Goal: Information Seeking & Learning: Learn about a topic

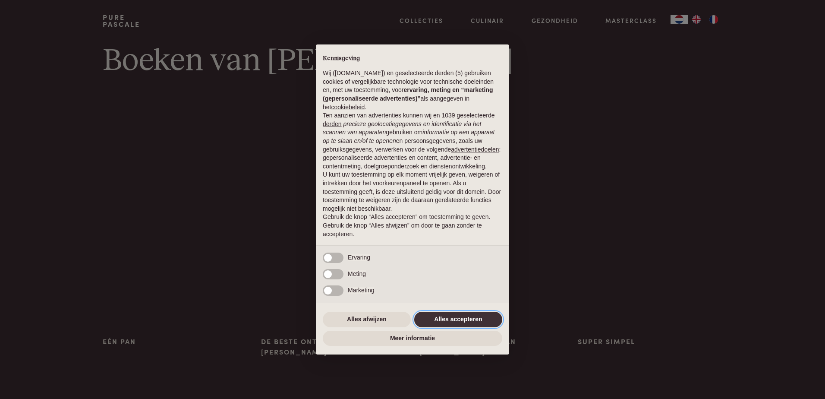
click at [444, 318] on button "Alles accepteren" at bounding box center [458, 320] width 88 height 16
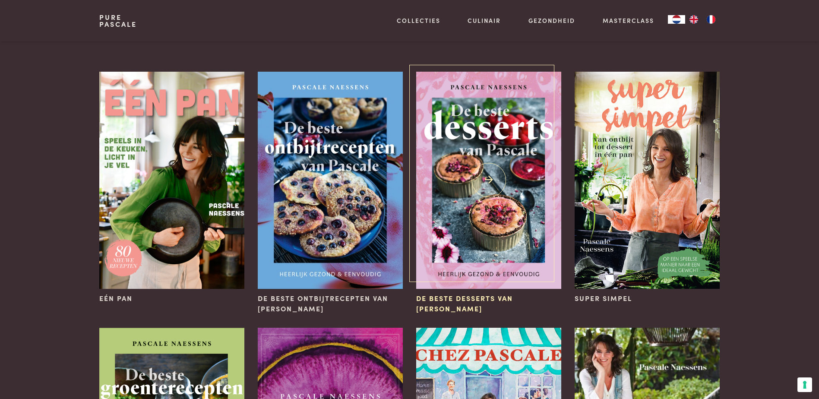
scroll to position [86, 0]
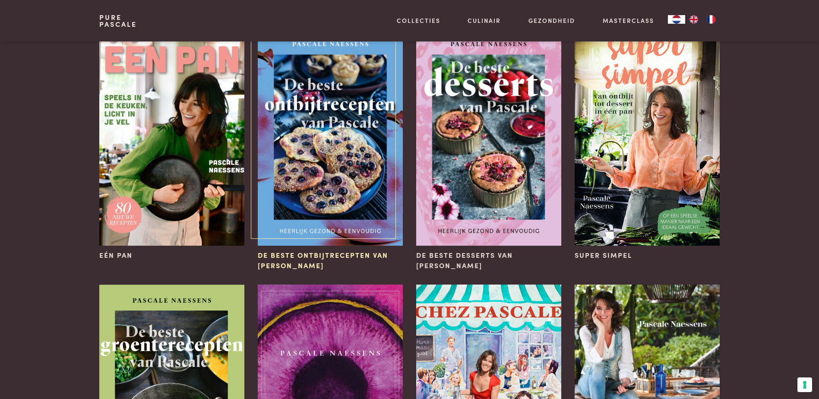
click at [320, 253] on span "De beste ontbijtrecepten van [PERSON_NAME]" at bounding box center [330, 260] width 145 height 21
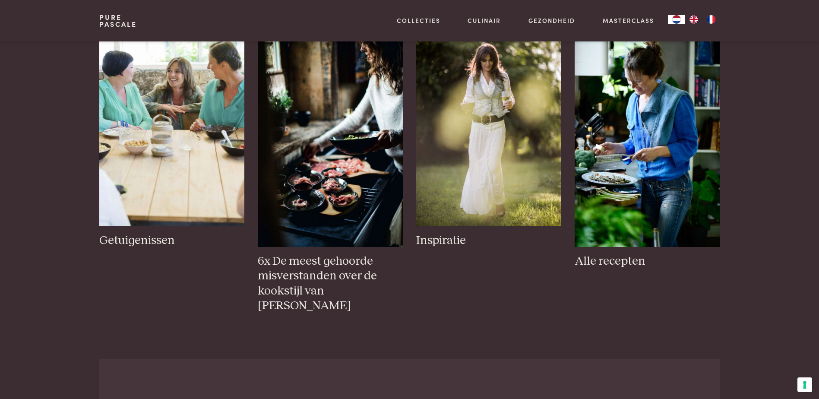
scroll to position [1554, 0]
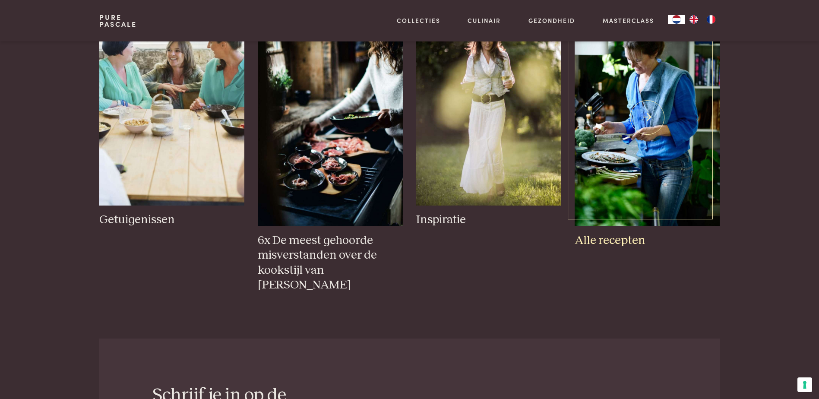
click at [623, 238] on h3 "Alle recepten" at bounding box center [647, 240] width 145 height 15
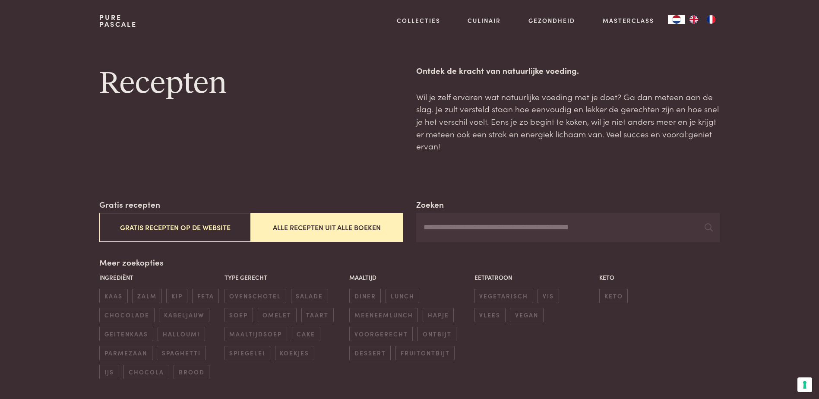
click at [301, 227] on button "Alle recepten uit alle boeken" at bounding box center [327, 227] width 152 height 29
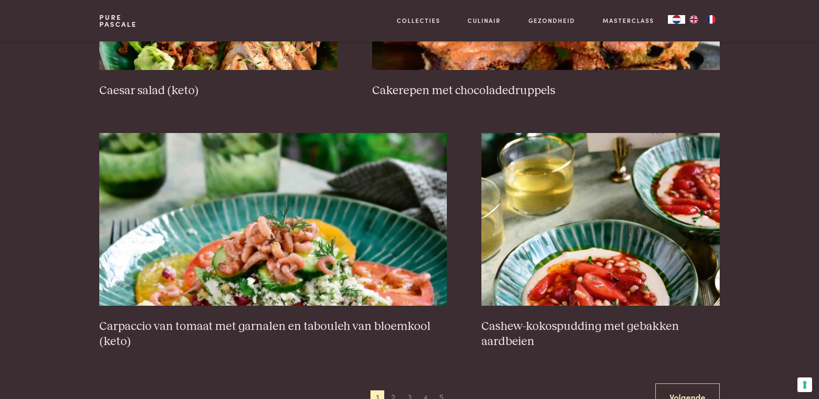
scroll to position [1536, 0]
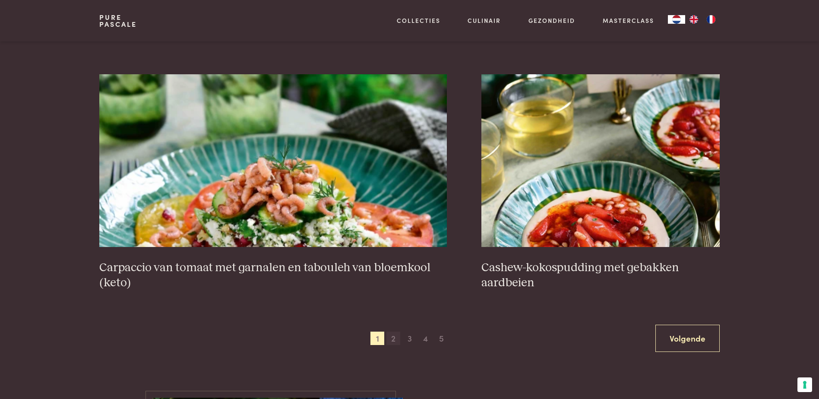
click at [392, 337] on span "2" at bounding box center [393, 339] width 14 height 14
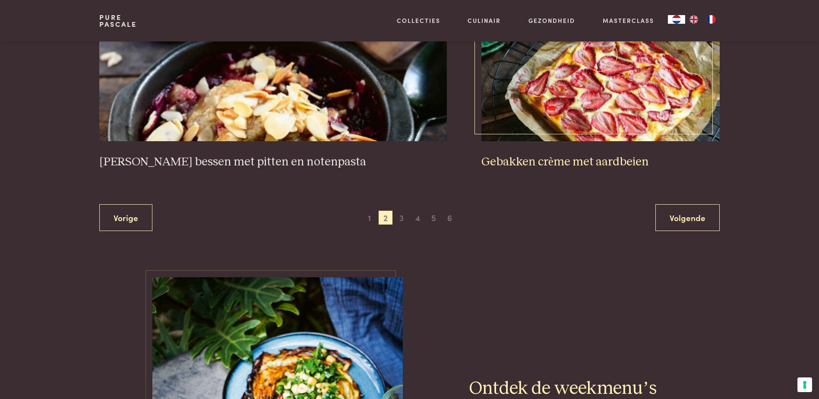
scroll to position [1666, 0]
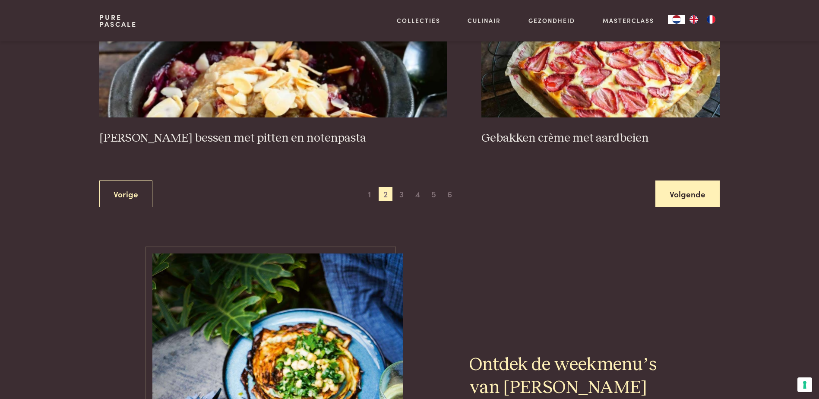
click at [670, 180] on link "Volgende" at bounding box center [687, 193] width 64 height 27
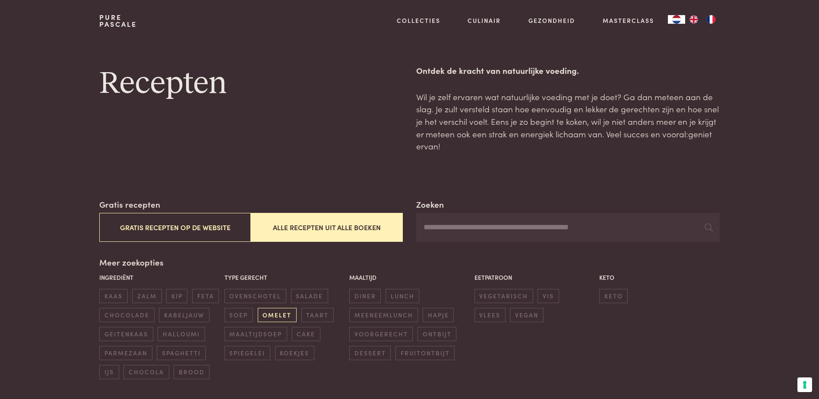
click at [281, 311] on span "omelet" at bounding box center [277, 315] width 39 height 14
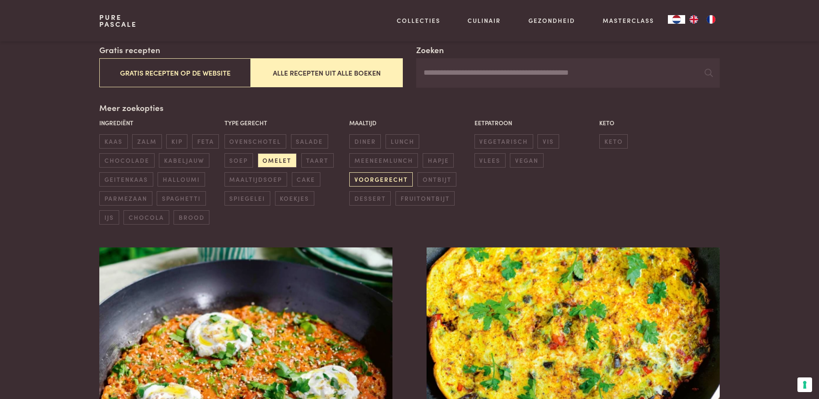
scroll to position [69, 0]
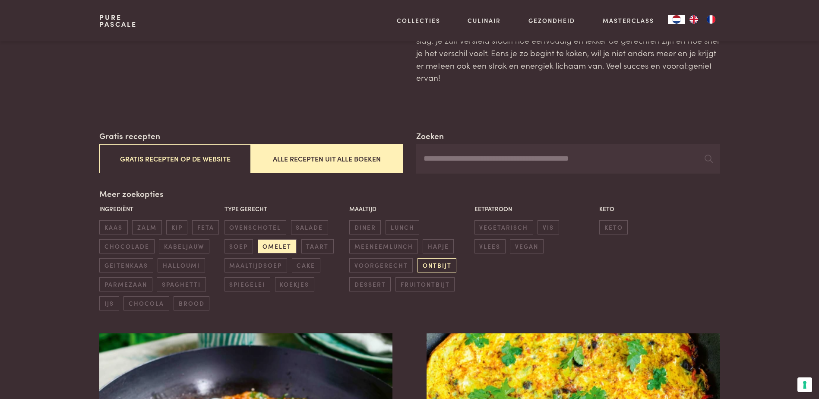
click at [430, 263] on span "ontbijt" at bounding box center [436, 265] width 39 height 14
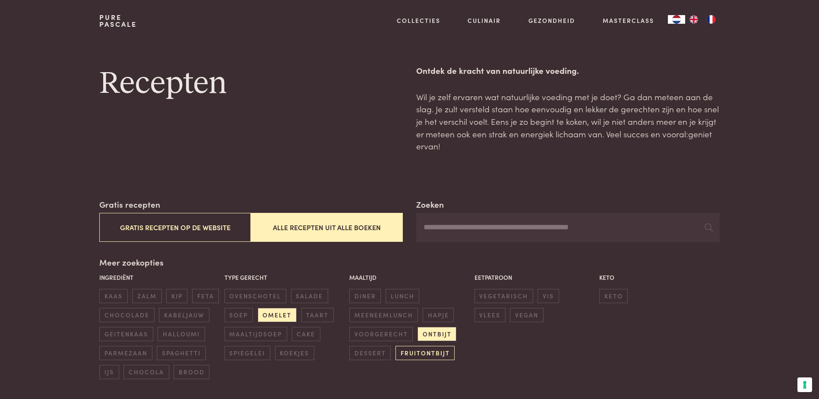
click at [429, 352] on span "fruitontbijt" at bounding box center [424, 353] width 59 height 14
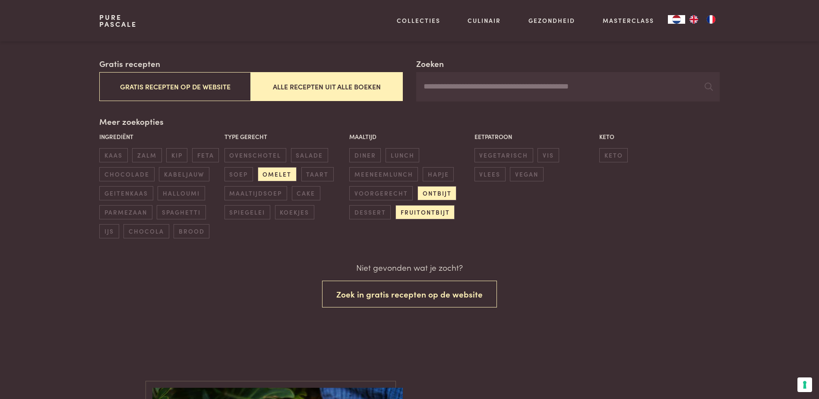
scroll to position [141, 0]
click at [429, 208] on span "fruitontbijt" at bounding box center [424, 212] width 59 height 14
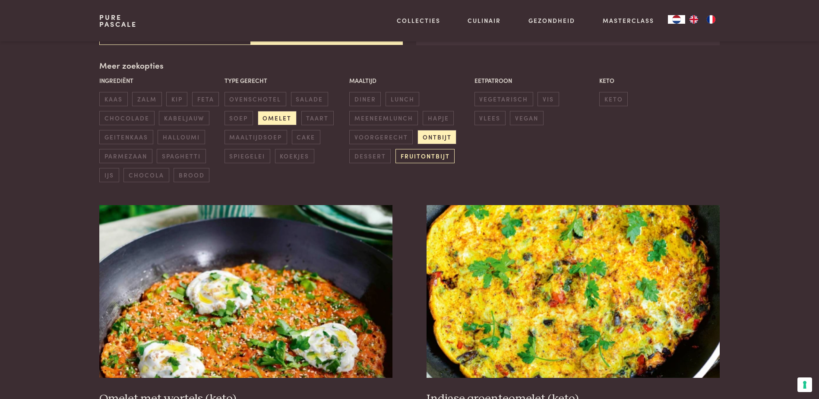
scroll to position [198, 0]
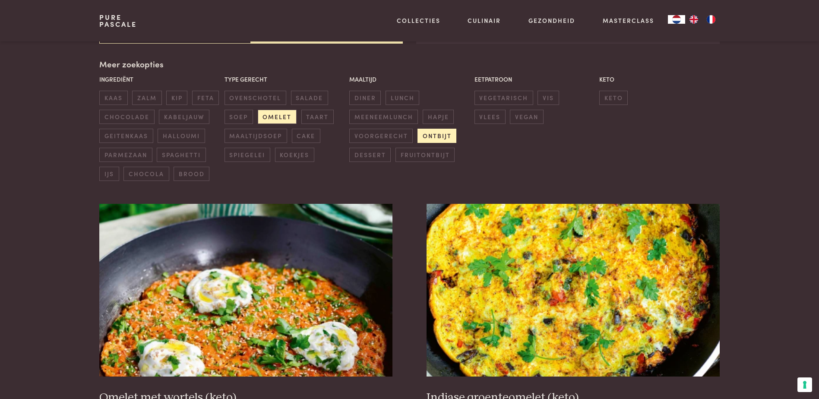
click at [436, 131] on span "ontbijt" at bounding box center [436, 136] width 39 height 14
click at [426, 155] on span "fruitontbijt" at bounding box center [424, 155] width 59 height 14
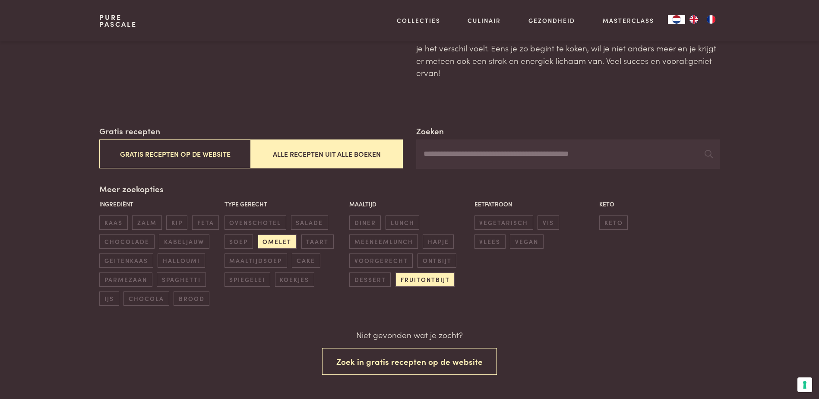
scroll to position [55, 0]
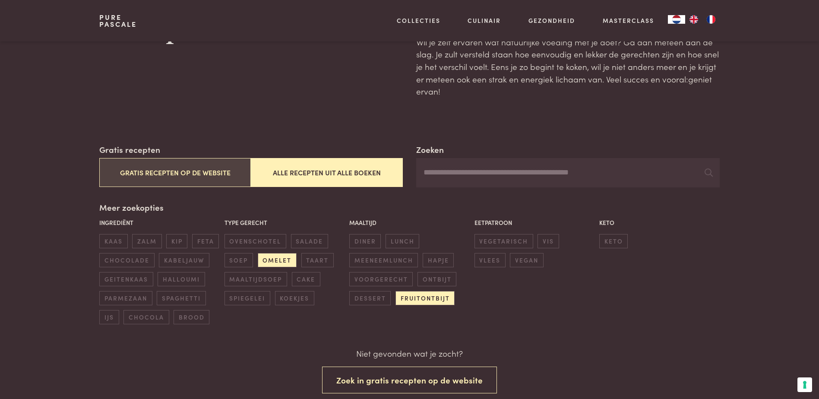
click at [201, 169] on button "Gratis recepten op de website" at bounding box center [175, 172] width 152 height 29
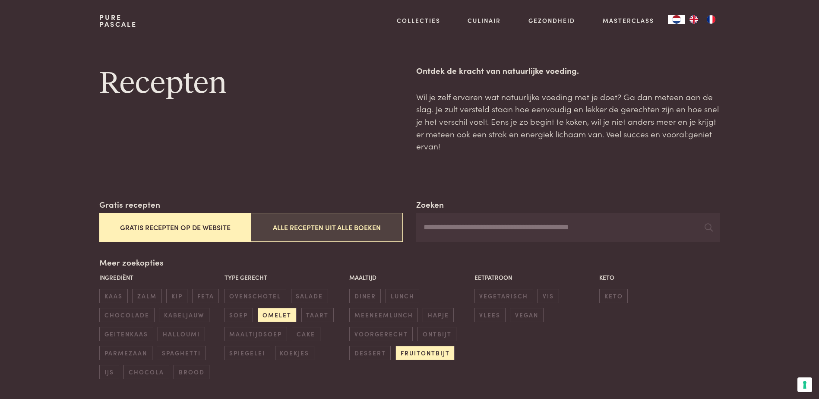
click at [358, 228] on button "Alle recepten uit alle boeken" at bounding box center [327, 227] width 152 height 29
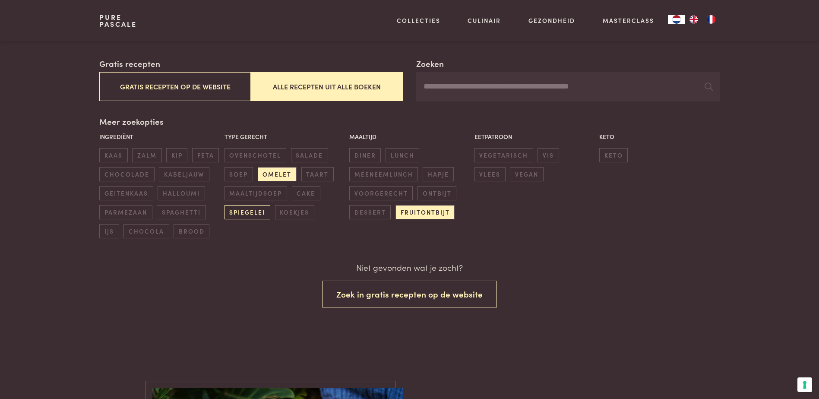
scroll to position [141, 0]
click at [373, 209] on span "dessert" at bounding box center [369, 212] width 41 height 14
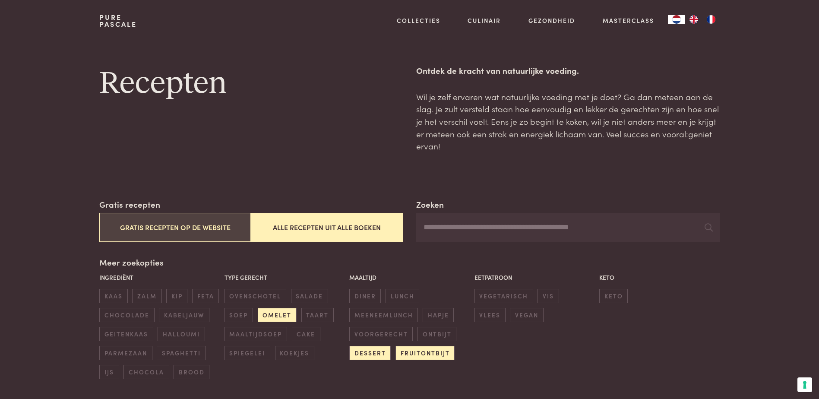
click at [164, 224] on button "Gratis recepten op de website" at bounding box center [175, 227] width 152 height 29
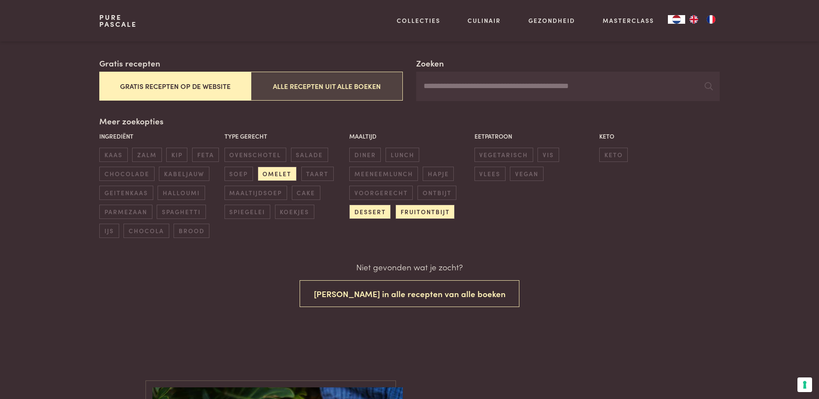
click at [344, 87] on button "Alle recepten uit alle boeken" at bounding box center [327, 86] width 152 height 29
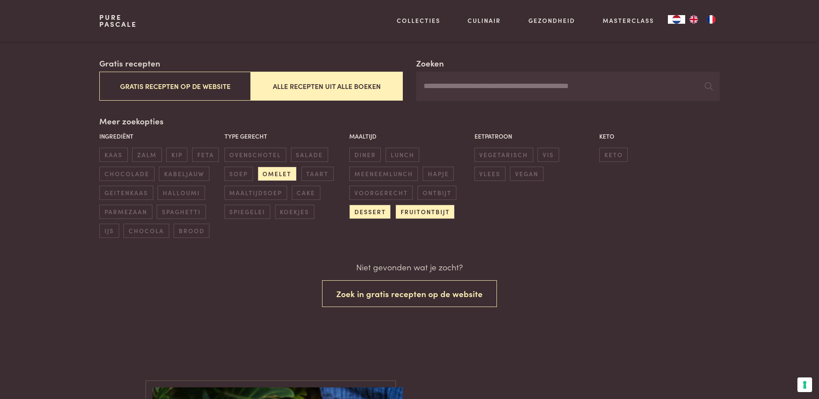
click at [344, 86] on button "Alle recepten uit alle boeken" at bounding box center [327, 86] width 152 height 29
click at [116, 155] on span "kaas" at bounding box center [113, 155] width 28 height 14
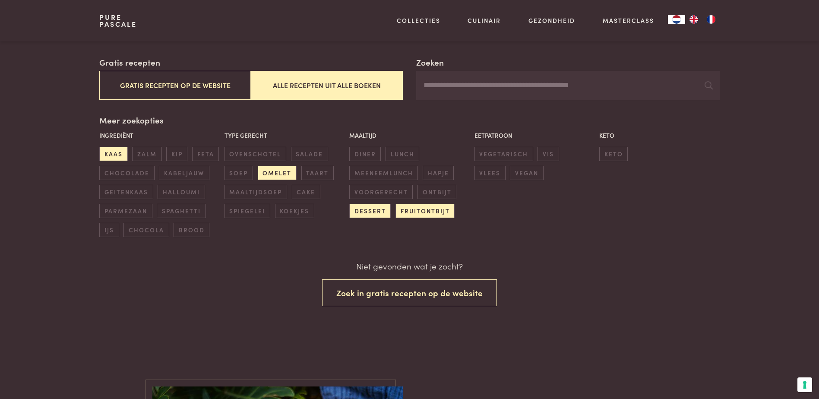
scroll to position [141, 0]
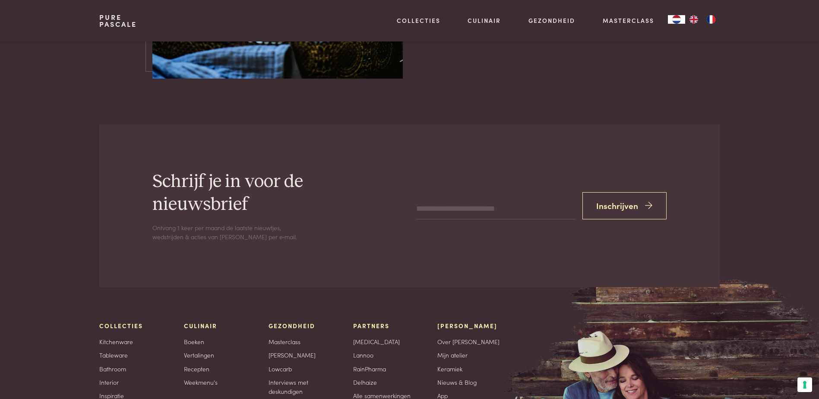
scroll to position [2526, 0]
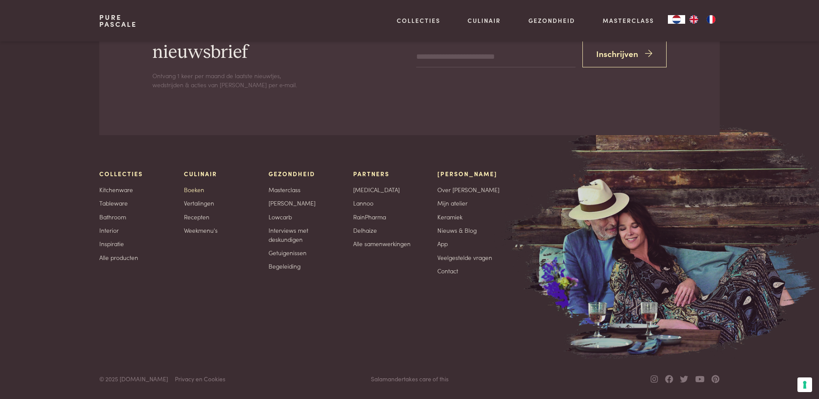
click at [197, 191] on link "Boeken" at bounding box center [194, 189] width 20 height 9
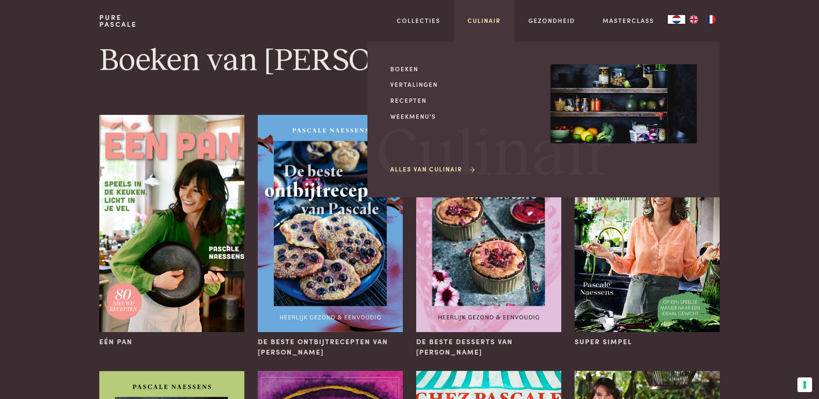
click at [488, 21] on link "Culinair" at bounding box center [483, 20] width 33 height 9
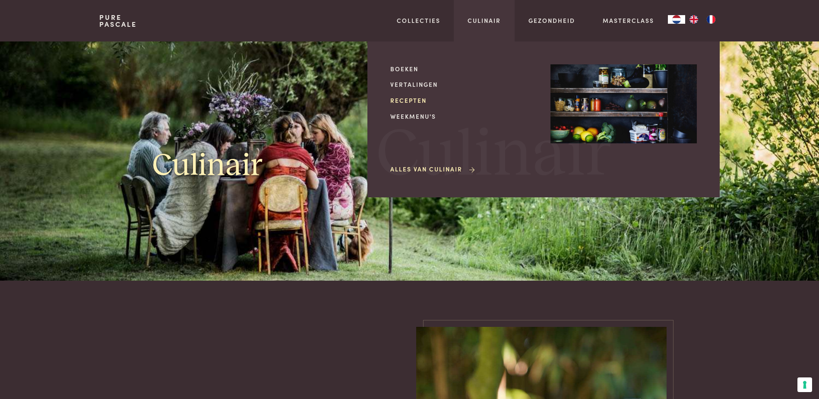
click at [408, 102] on link "Recepten" at bounding box center [463, 100] width 146 height 9
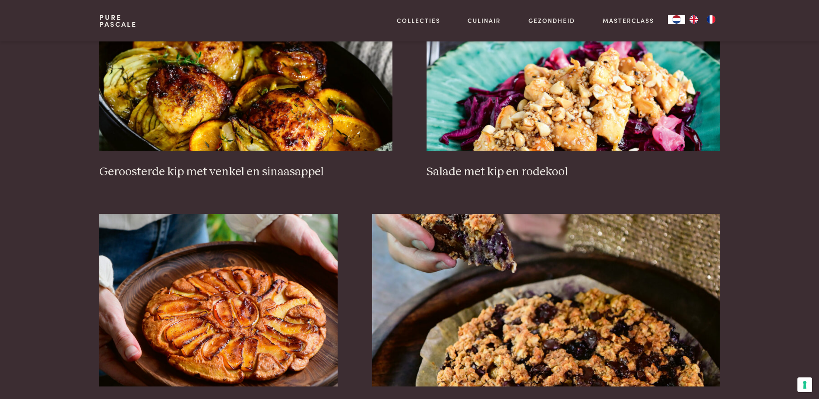
scroll to position [1165, 0]
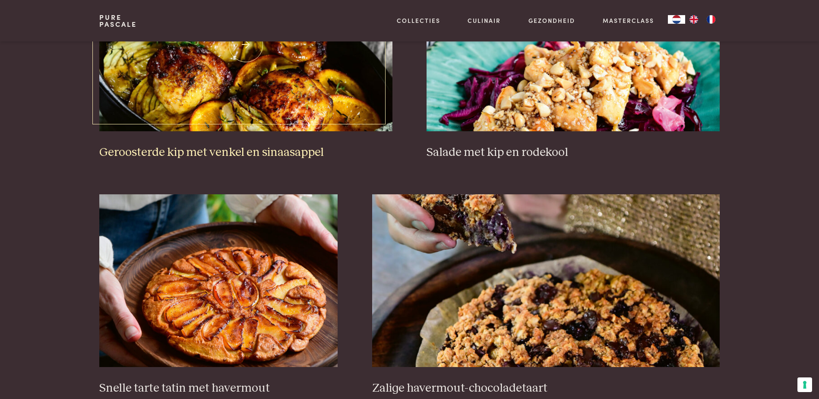
click at [201, 153] on h3 "Geroosterde kip met venkel en sinaasappel" at bounding box center [245, 152] width 293 height 15
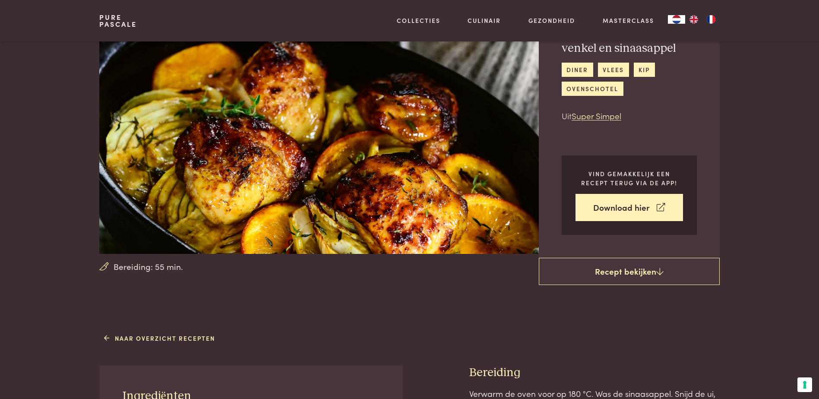
scroll to position [173, 0]
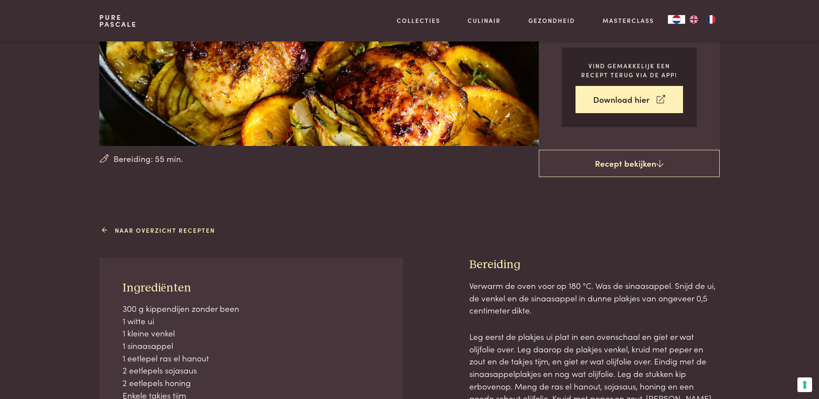
click at [128, 231] on link "Naar overzicht recepten" at bounding box center [159, 230] width 111 height 9
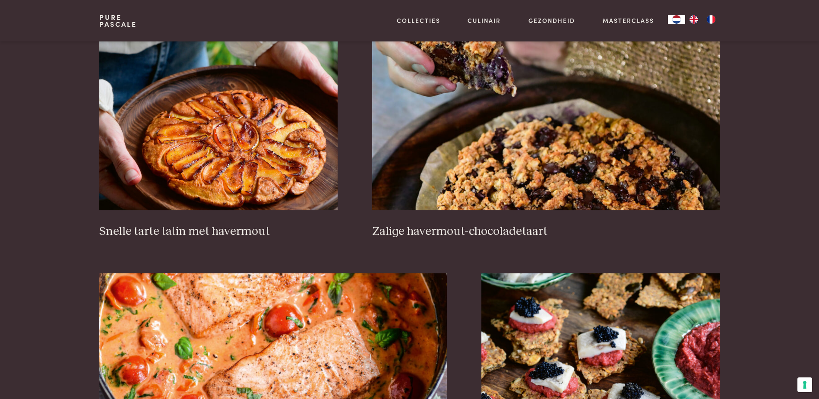
scroll to position [1338, 0]
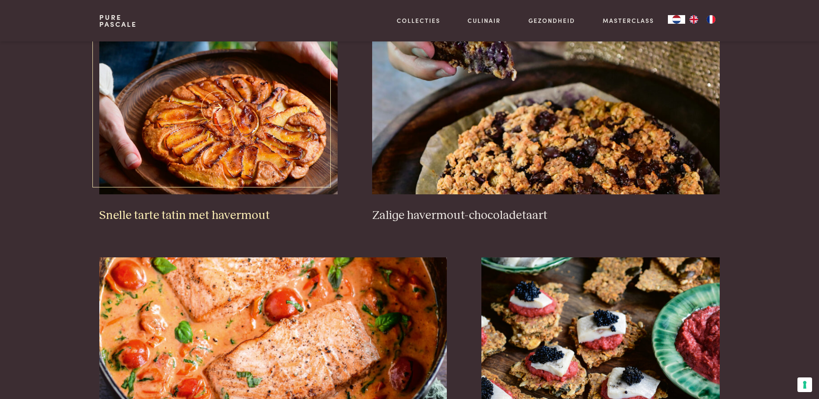
click at [195, 218] on h3 "Snelle tarte tatin met havermout" at bounding box center [218, 215] width 238 height 15
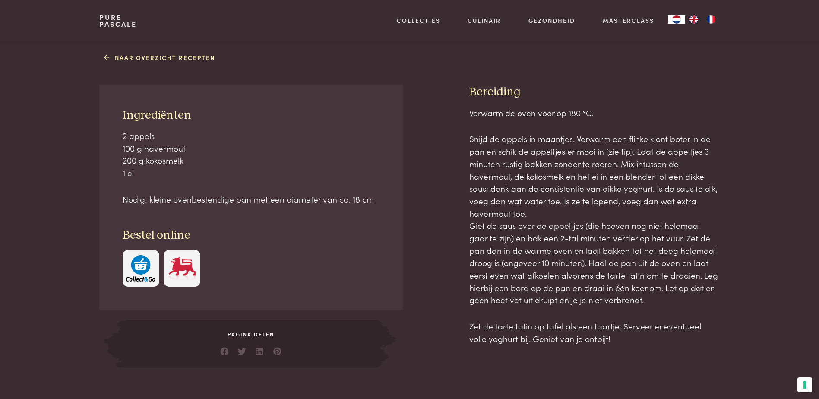
scroll to position [388, 0]
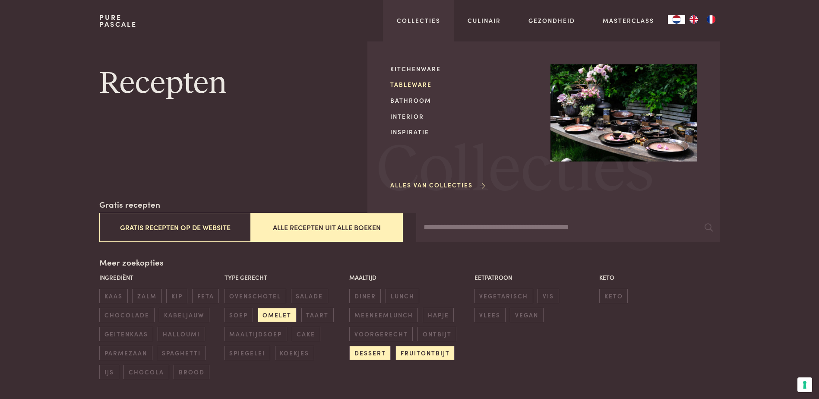
click at [408, 83] on link "Tableware" at bounding box center [463, 84] width 146 height 9
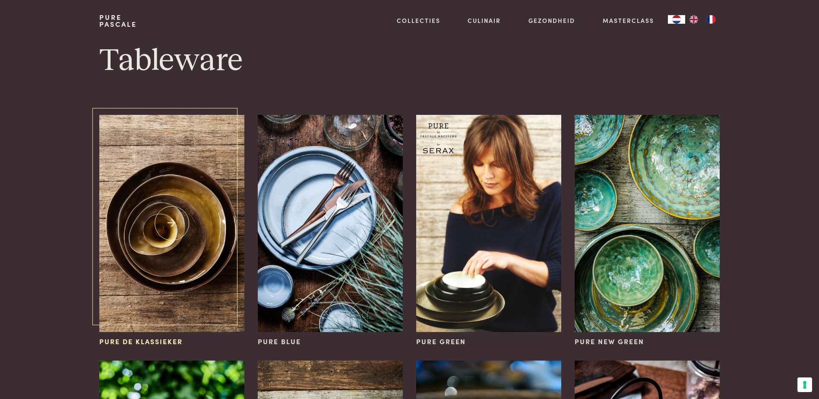
click at [167, 341] on span "Pure de klassieker" at bounding box center [140, 341] width 83 height 10
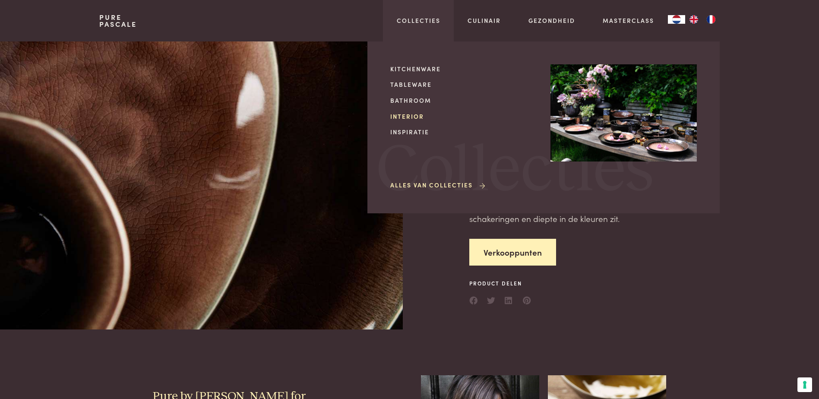
click at [411, 116] on link "Interior" at bounding box center [463, 116] width 146 height 9
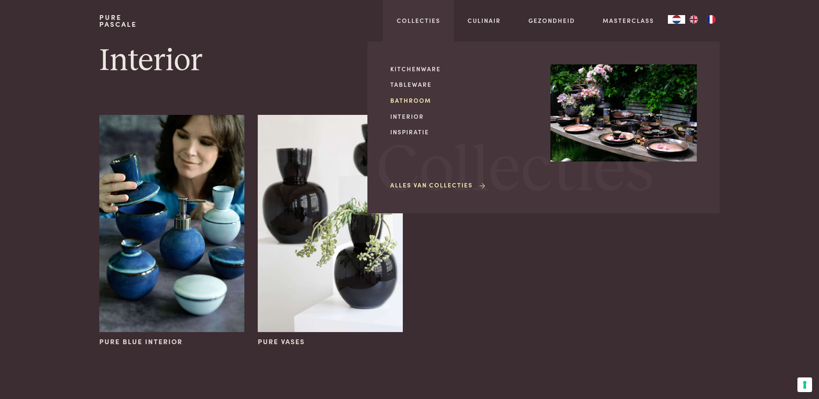
click at [413, 99] on link "Bathroom" at bounding box center [463, 100] width 146 height 9
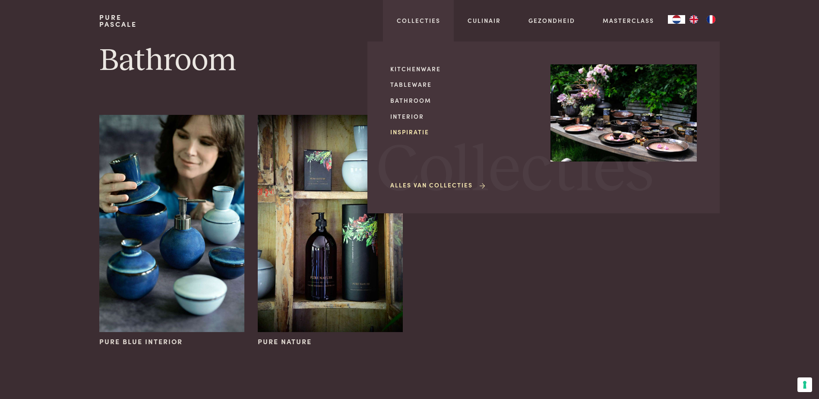
click at [407, 134] on link "Inspiratie" at bounding box center [463, 131] width 146 height 9
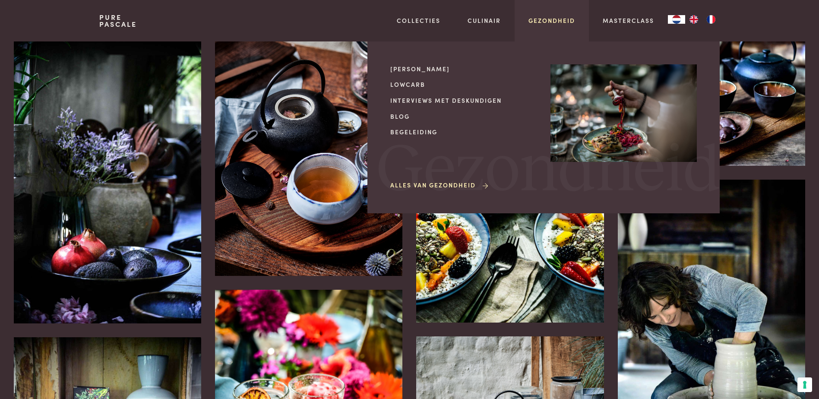
click at [541, 18] on link "Gezondheid" at bounding box center [551, 20] width 47 height 9
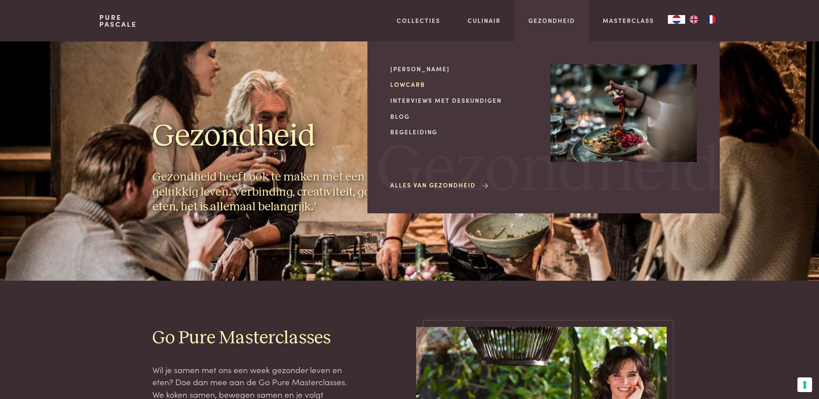
click at [401, 87] on link "Lowcarb" at bounding box center [463, 84] width 146 height 9
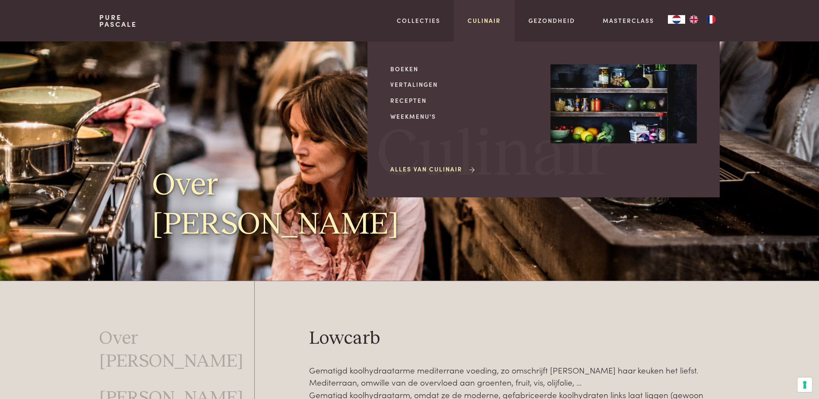
click at [482, 17] on link "Culinair" at bounding box center [483, 20] width 33 height 9
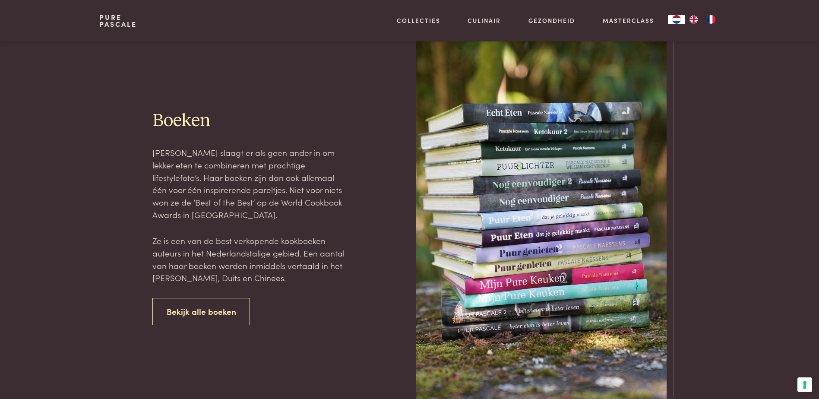
scroll to position [432, 0]
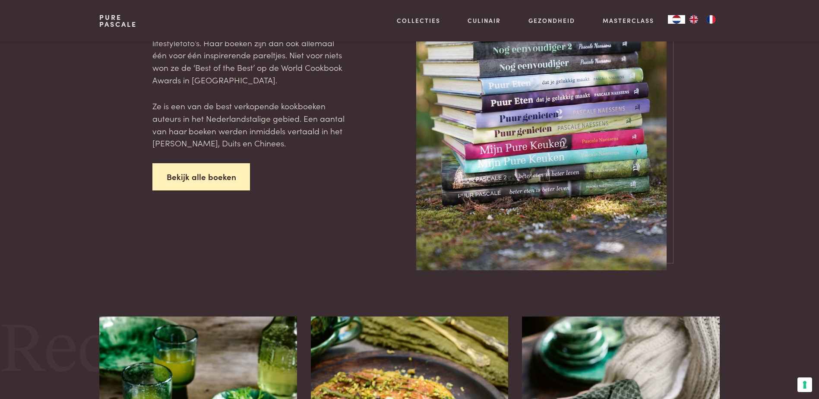
click at [218, 175] on link "Bekijk alle boeken" at bounding box center [201, 176] width 98 height 27
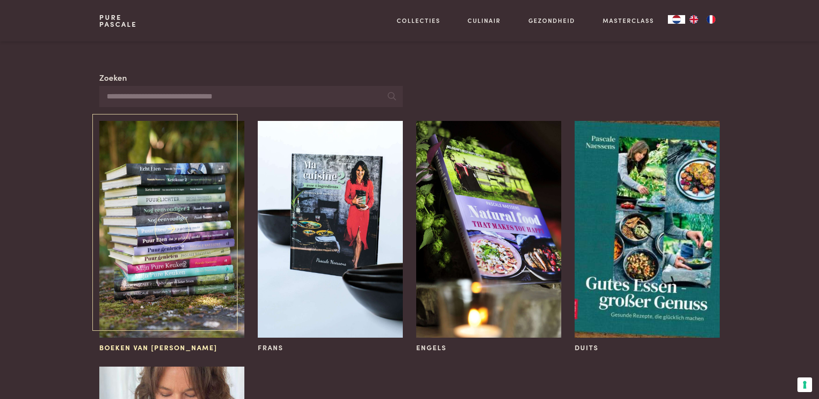
scroll to position [43, 0]
click at [177, 267] on img at bounding box center [171, 229] width 145 height 217
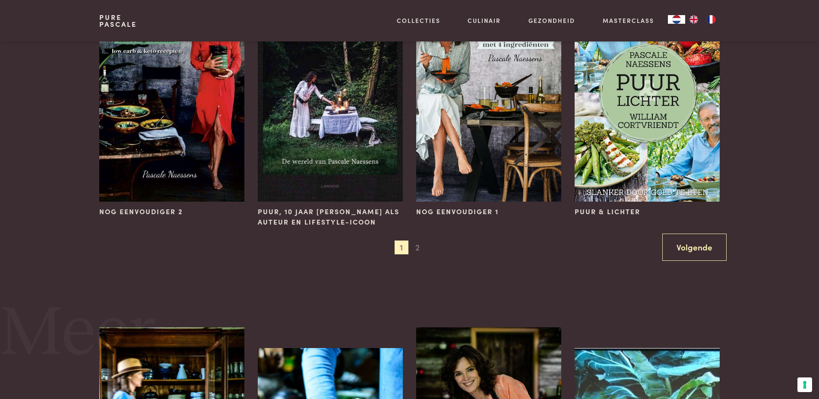
scroll to position [906, 0]
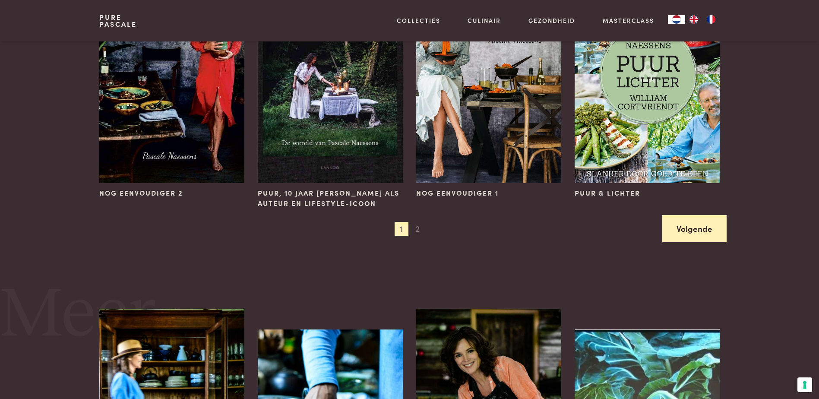
click at [705, 231] on link "Volgende" at bounding box center [694, 228] width 64 height 27
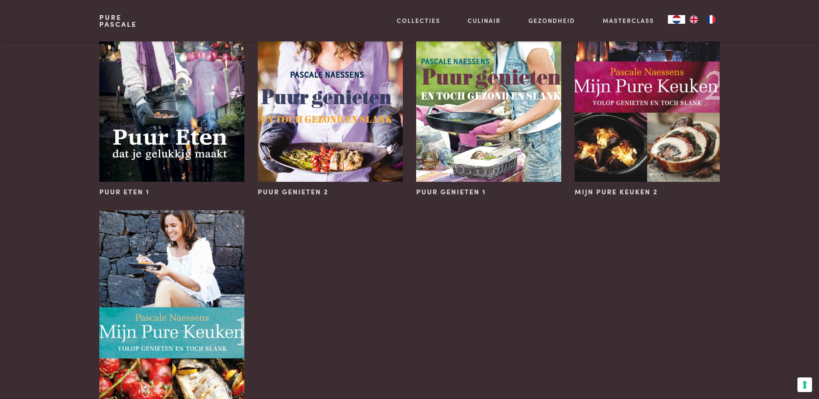
scroll to position [518, 0]
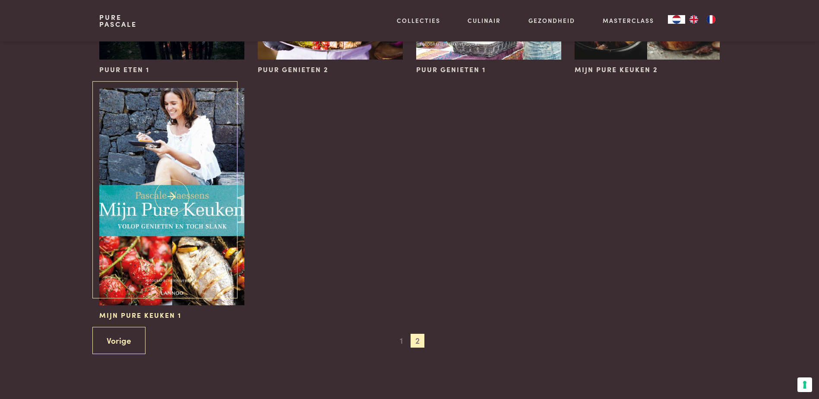
click at [182, 221] on img at bounding box center [171, 196] width 145 height 217
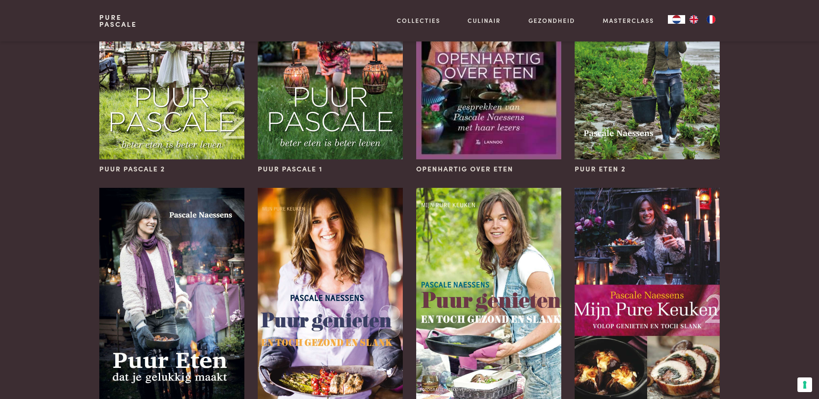
scroll to position [0, 0]
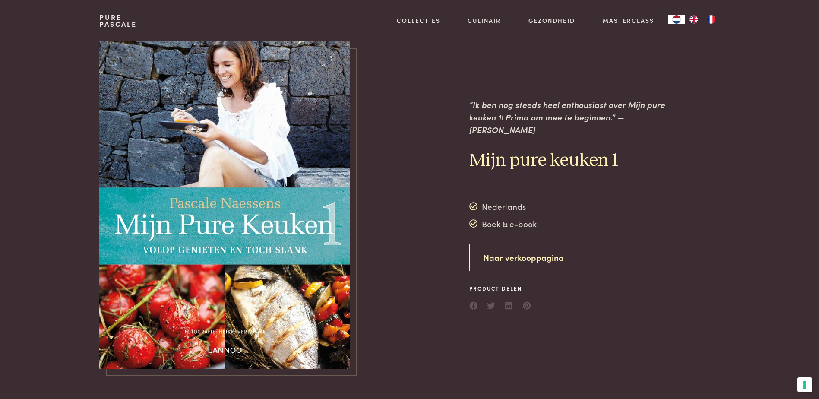
click at [530, 255] on link "Naar verkooppagina" at bounding box center [523, 257] width 109 height 27
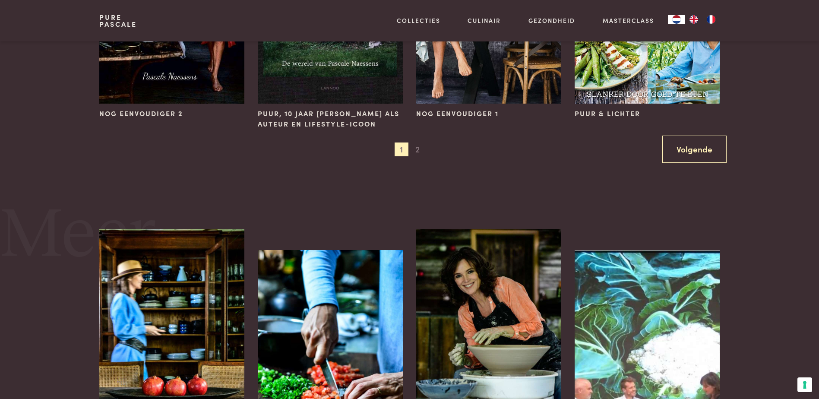
scroll to position [993, 0]
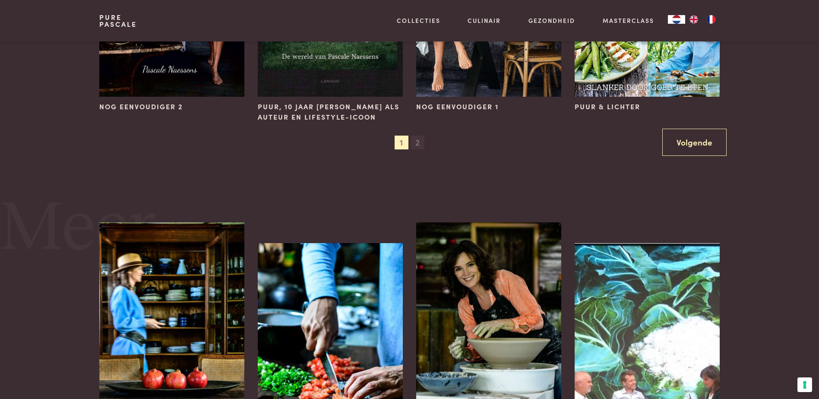
click at [418, 144] on span "2" at bounding box center [418, 143] width 14 height 14
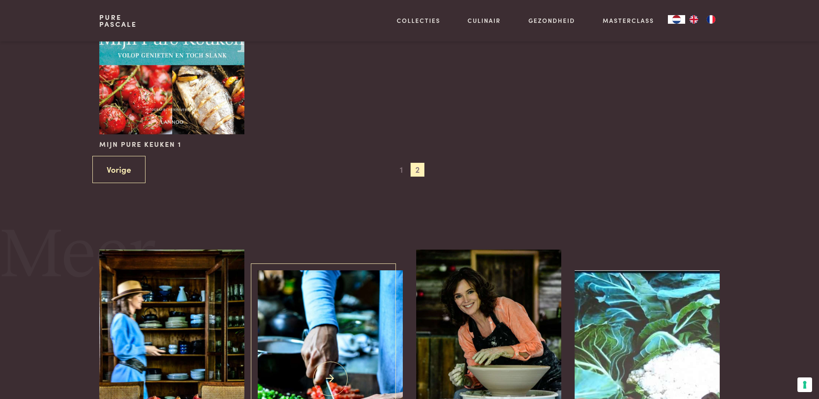
scroll to position [691, 0]
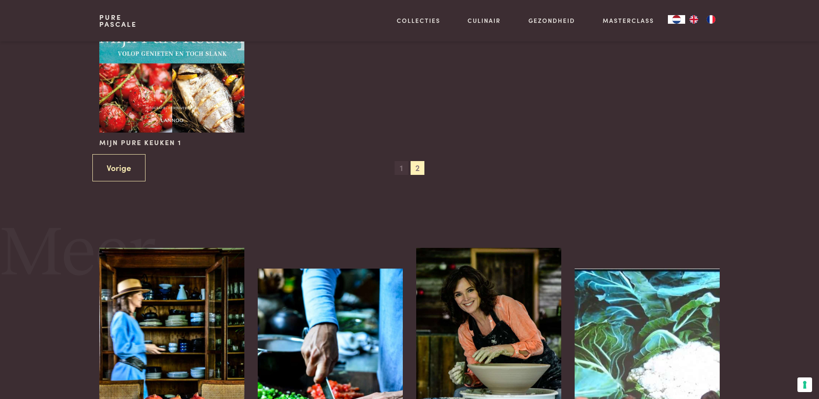
click at [403, 165] on span "1" at bounding box center [402, 168] width 14 height 14
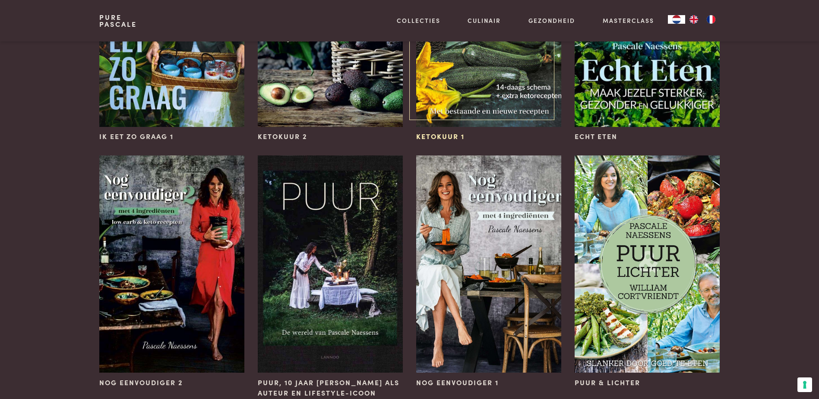
scroll to position [777, 0]
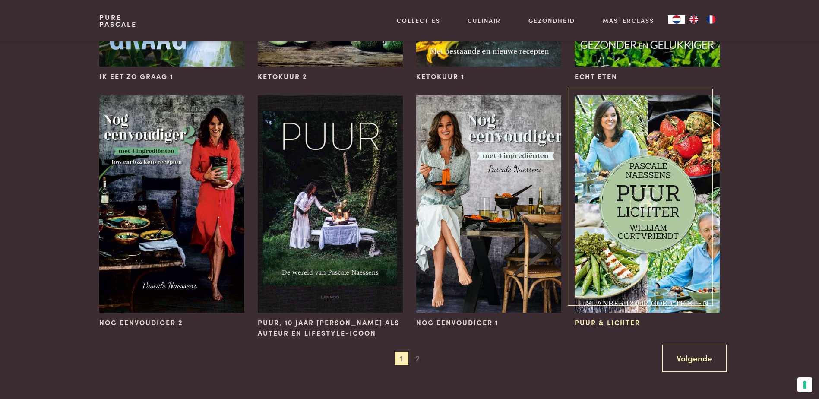
click at [644, 235] on img at bounding box center [647, 203] width 145 height 217
click at [478, 257] on img at bounding box center [488, 203] width 145 height 217
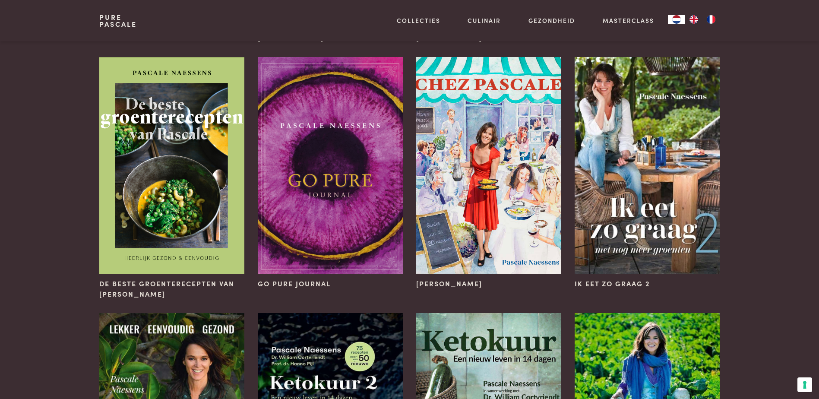
scroll to position [302, 0]
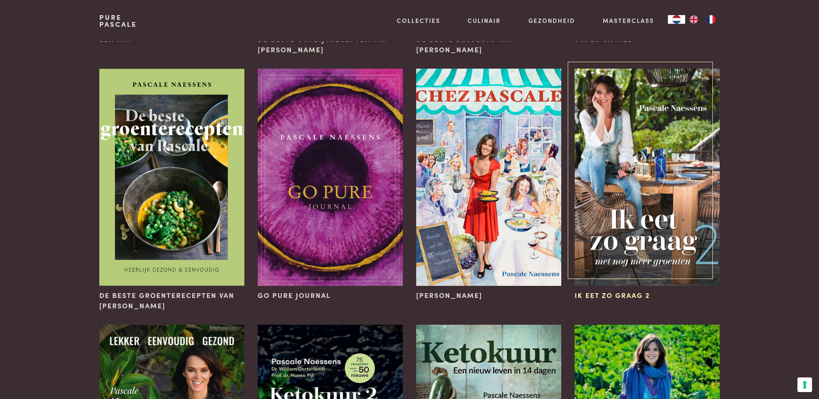
click at [655, 235] on img at bounding box center [647, 177] width 145 height 217
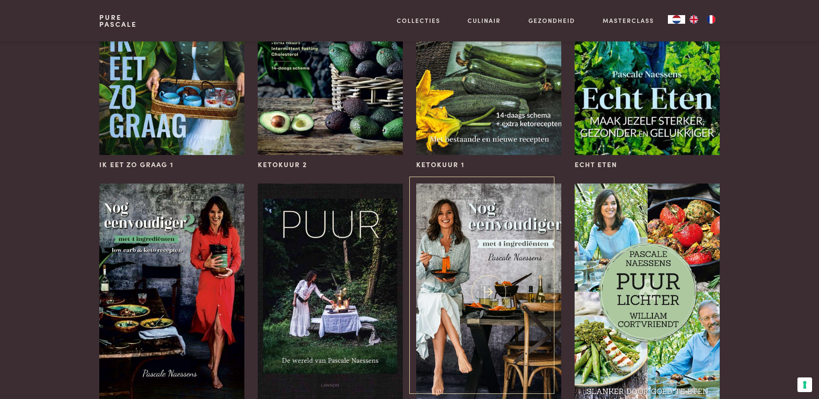
scroll to position [691, 0]
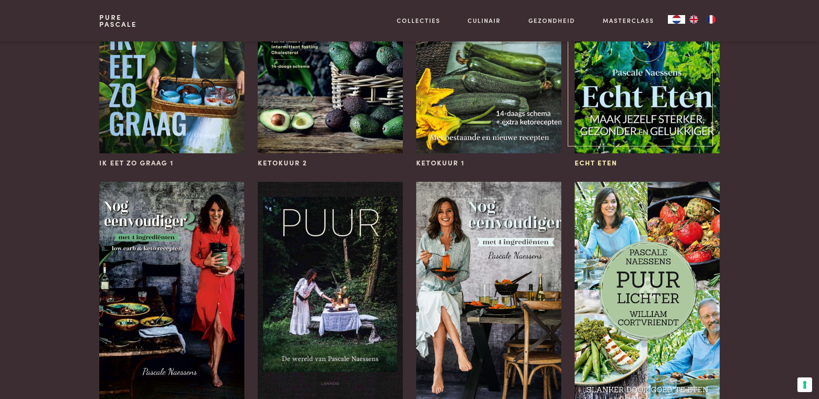
click at [628, 102] on img at bounding box center [647, 44] width 145 height 217
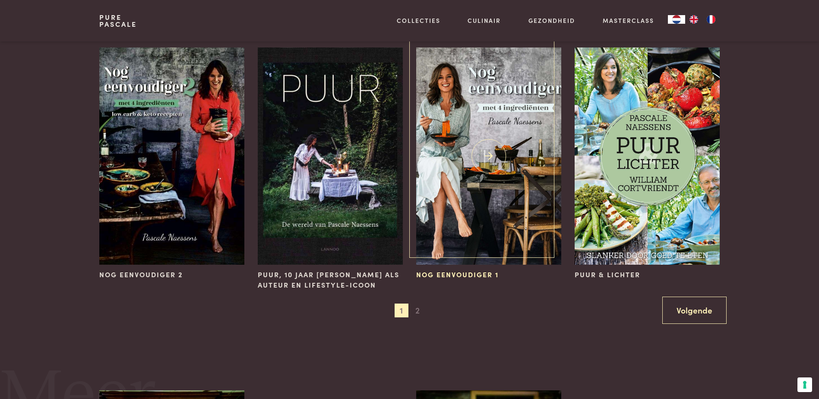
scroll to position [863, 0]
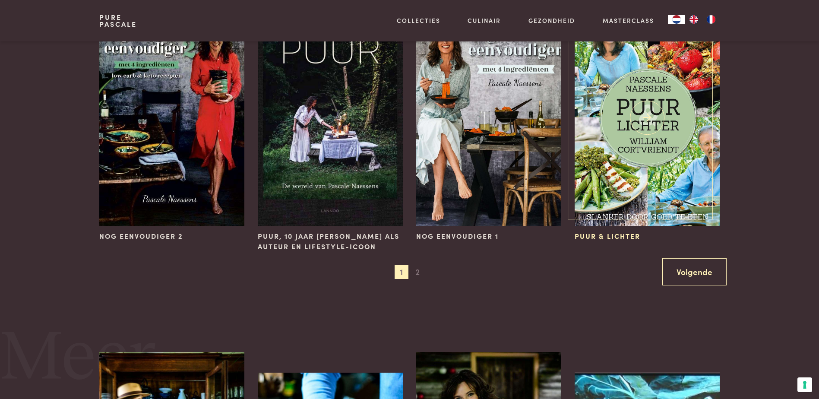
click at [624, 205] on img at bounding box center [647, 117] width 145 height 217
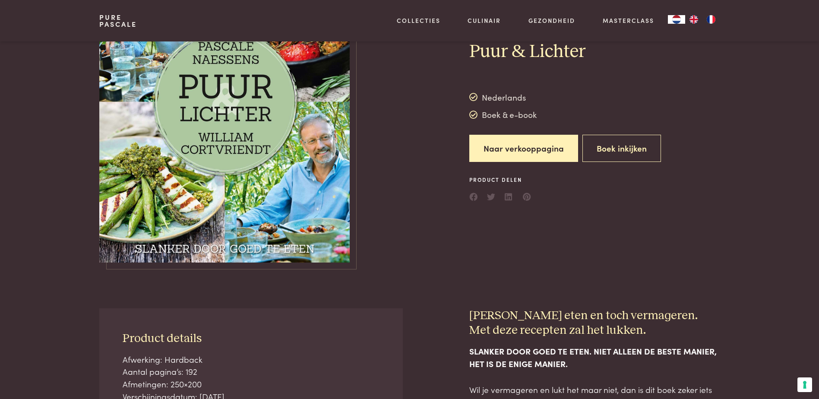
scroll to position [86, 0]
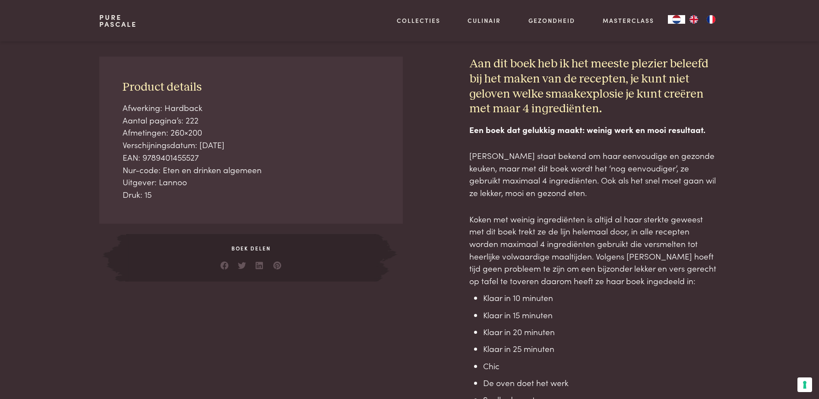
scroll to position [302, 0]
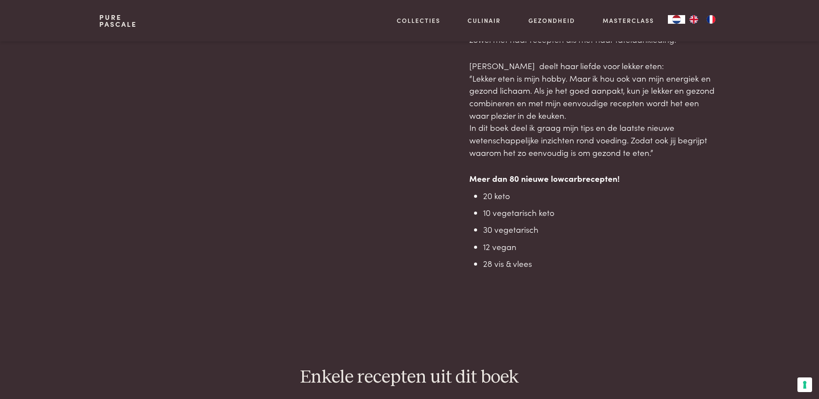
scroll to position [647, 0]
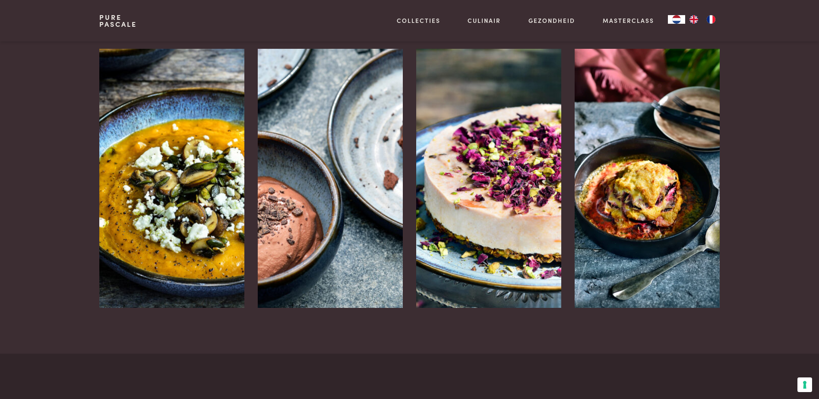
scroll to position [647, 0]
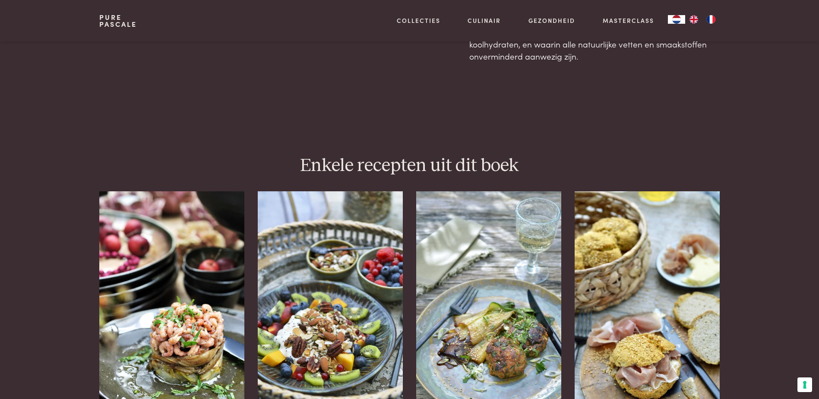
scroll to position [777, 0]
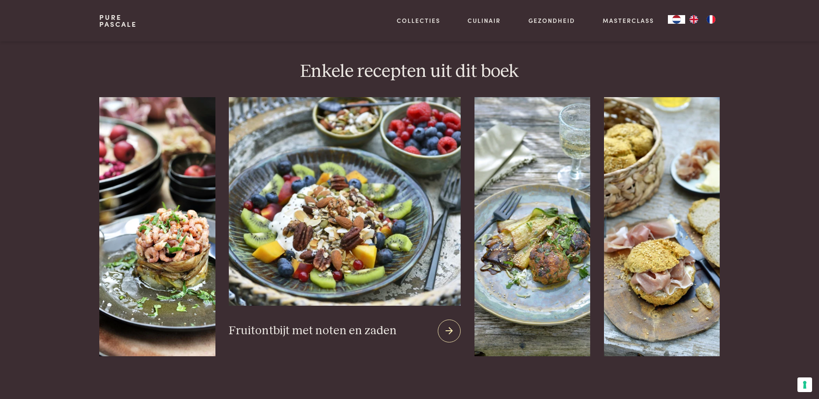
click at [366, 323] on h3 "Fruitontbijt met noten en zaden" at bounding box center [313, 330] width 168 height 15
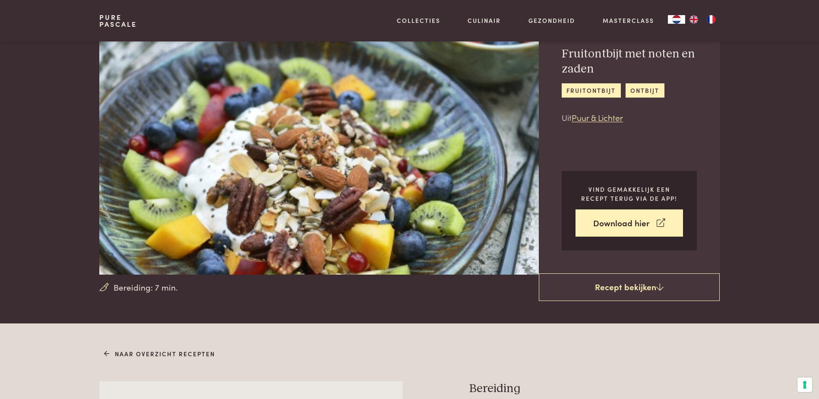
scroll to position [43, 0]
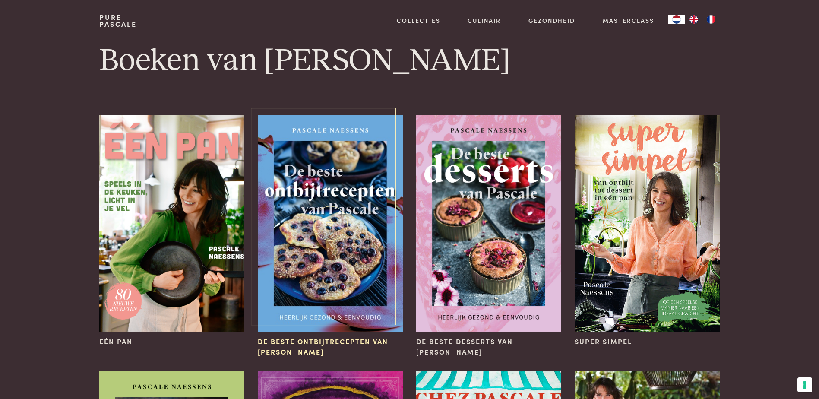
click at [316, 304] on img at bounding box center [330, 223] width 145 height 217
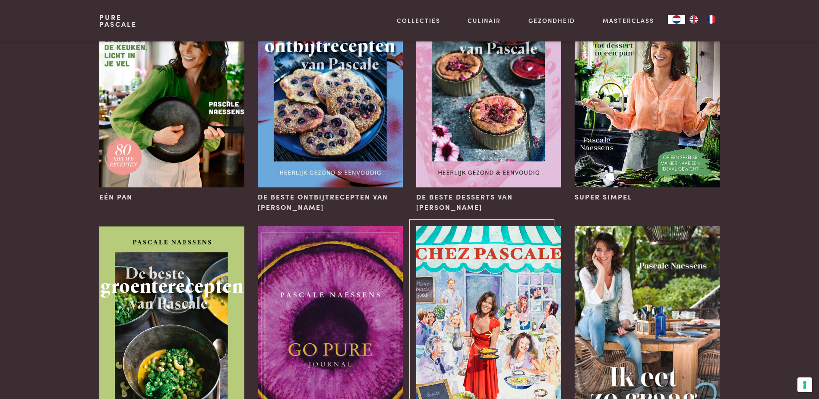
scroll to position [86, 0]
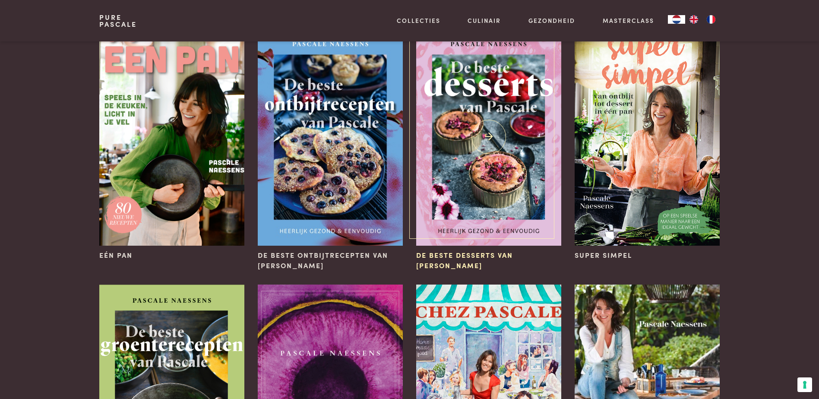
click at [489, 226] on img at bounding box center [488, 136] width 145 height 217
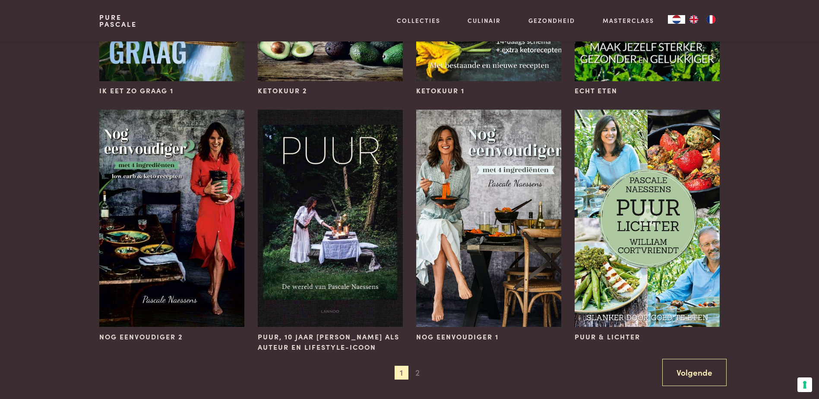
scroll to position [777, 0]
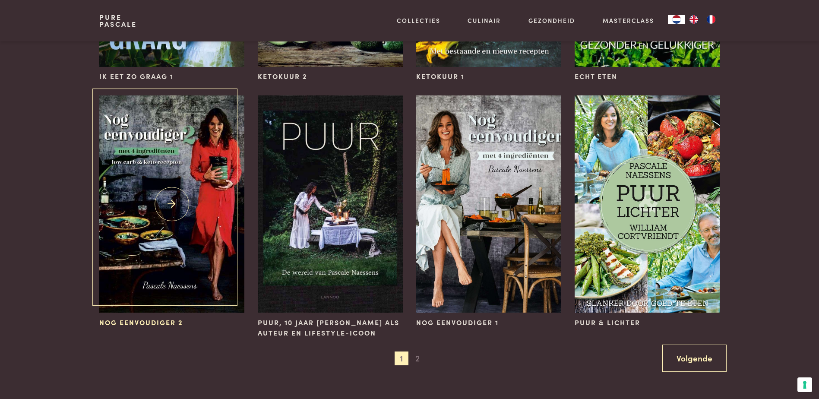
click at [154, 131] on img at bounding box center [171, 203] width 145 height 217
click at [652, 218] on img at bounding box center [647, 203] width 145 height 217
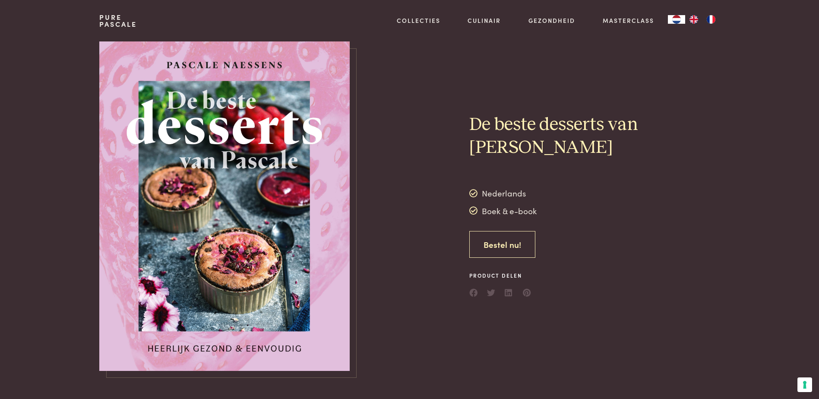
click at [508, 241] on link "Bestel nu!" at bounding box center [502, 244] width 66 height 27
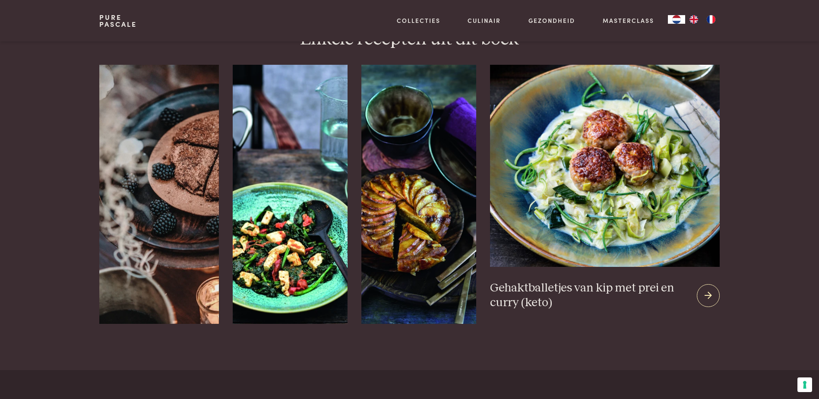
scroll to position [820, 0]
